Goal: Information Seeking & Learning: Learn about a topic

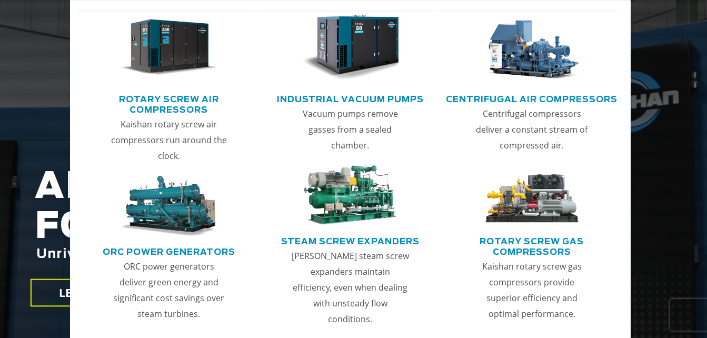
scroll to position [105, 0]
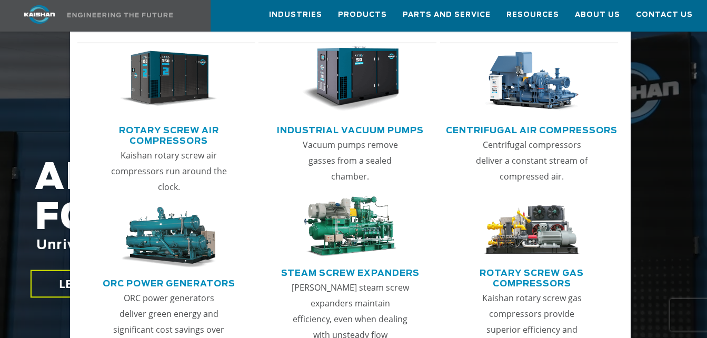
click at [185, 135] on link "Rotary Screw Air Compressors" at bounding box center [169, 134] width 173 height 26
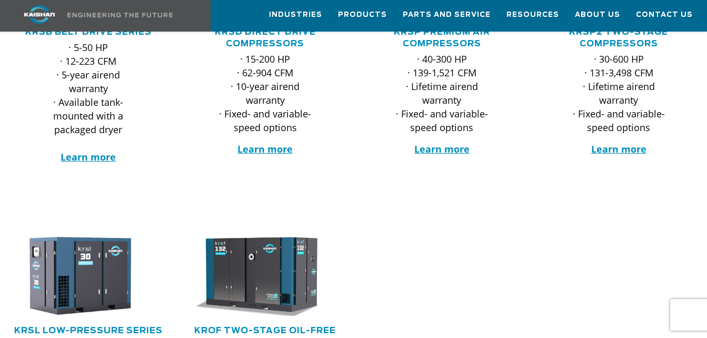
scroll to position [158, 0]
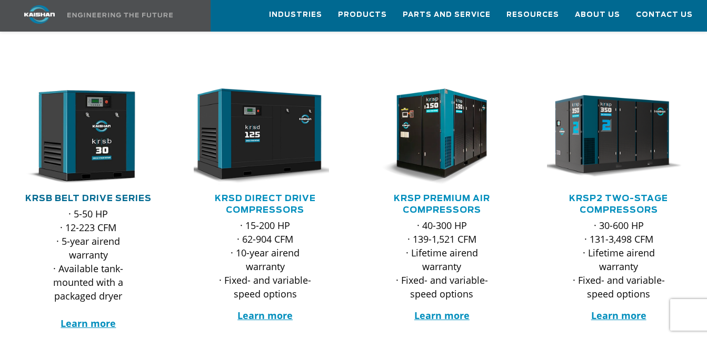
click at [120, 194] on link "KRSB Belt Drive Series" at bounding box center [88, 198] width 126 height 8
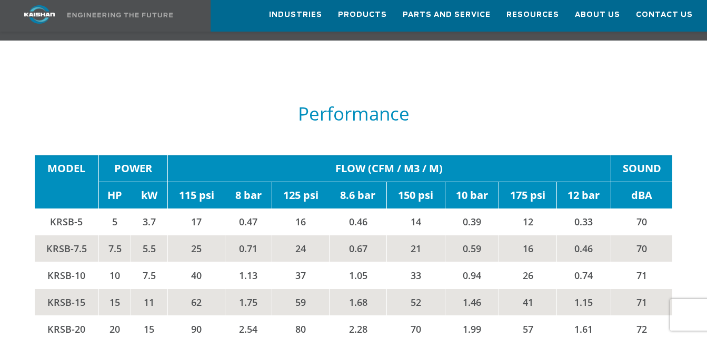
scroll to position [1633, 0]
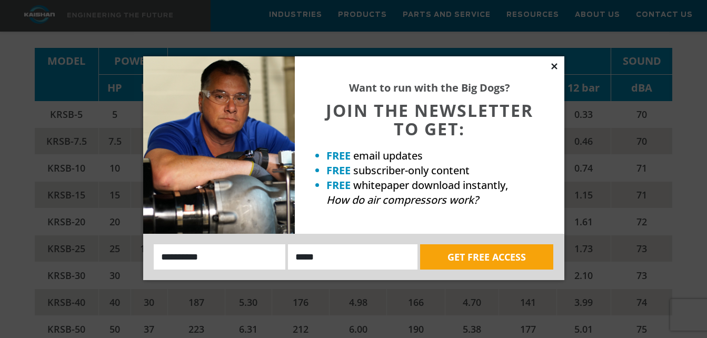
click at [554, 63] on icon at bounding box center [554, 66] width 9 height 9
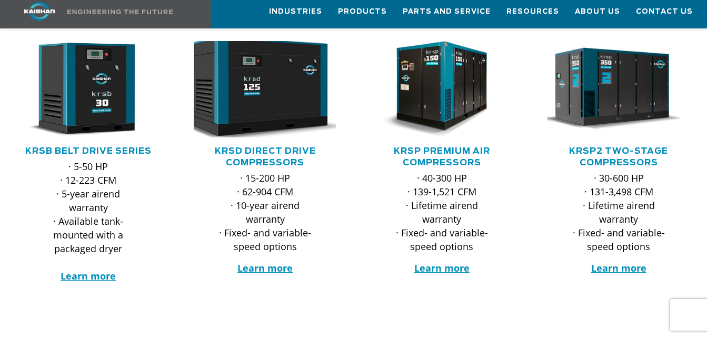
scroll to position [158, 0]
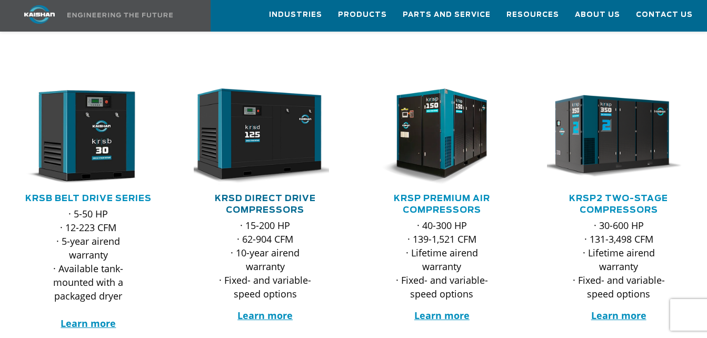
click at [252, 194] on link "KRSD Direct Drive Compressors" at bounding box center [265, 204] width 101 height 20
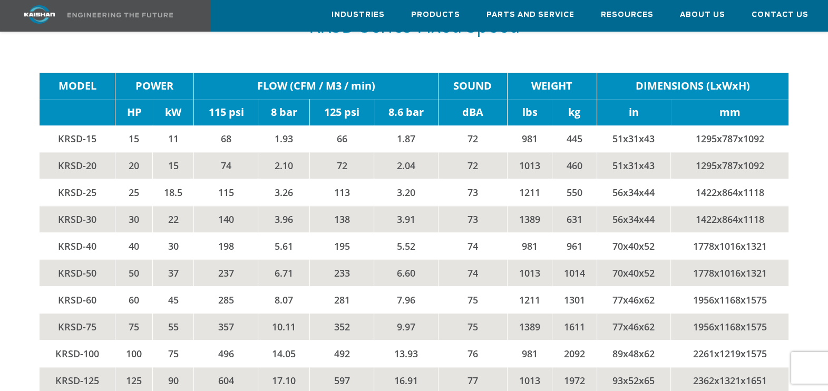
scroll to position [1628, 0]
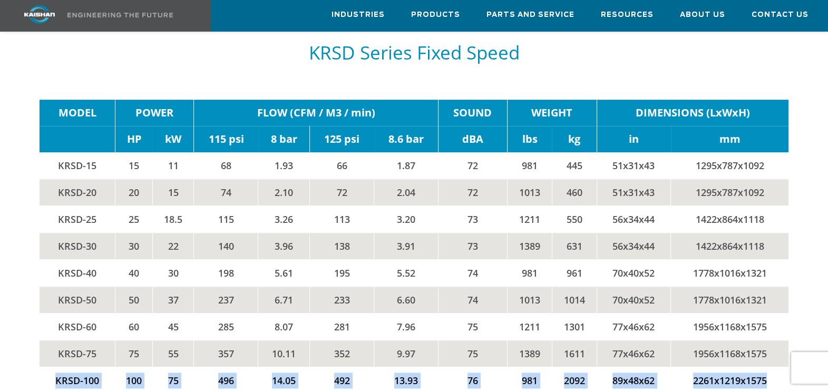
drag, startPoint x: 53, startPoint y: 339, endPoint x: 779, endPoint y: 341, distance: 725.9
click at [707, 338] on tr "KRSD-100 100 75 496 14.05 492 13.93 76 981 2092 89x48x62 2261x1219x1575" at bounding box center [414, 380] width 749 height 27
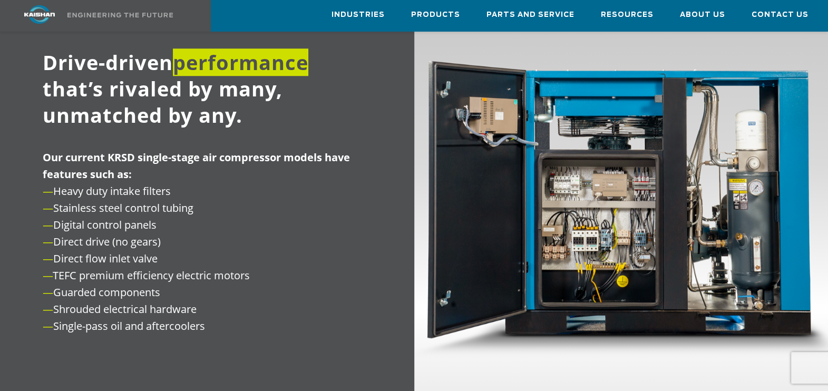
scroll to position [1167, 0]
